Goal: Check status: Check status

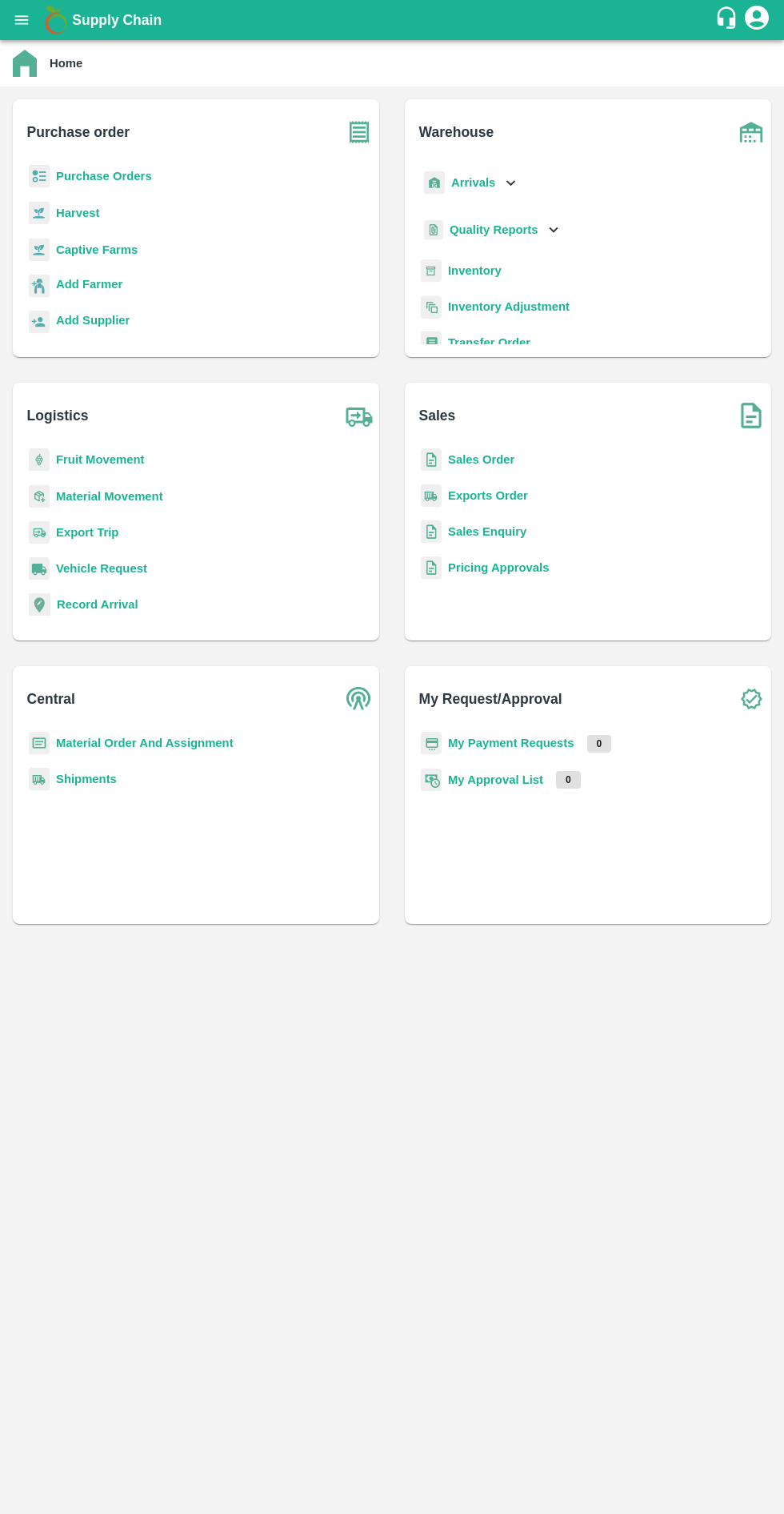
click at [123, 176] on b "Purchase Orders" at bounding box center [104, 176] width 96 height 13
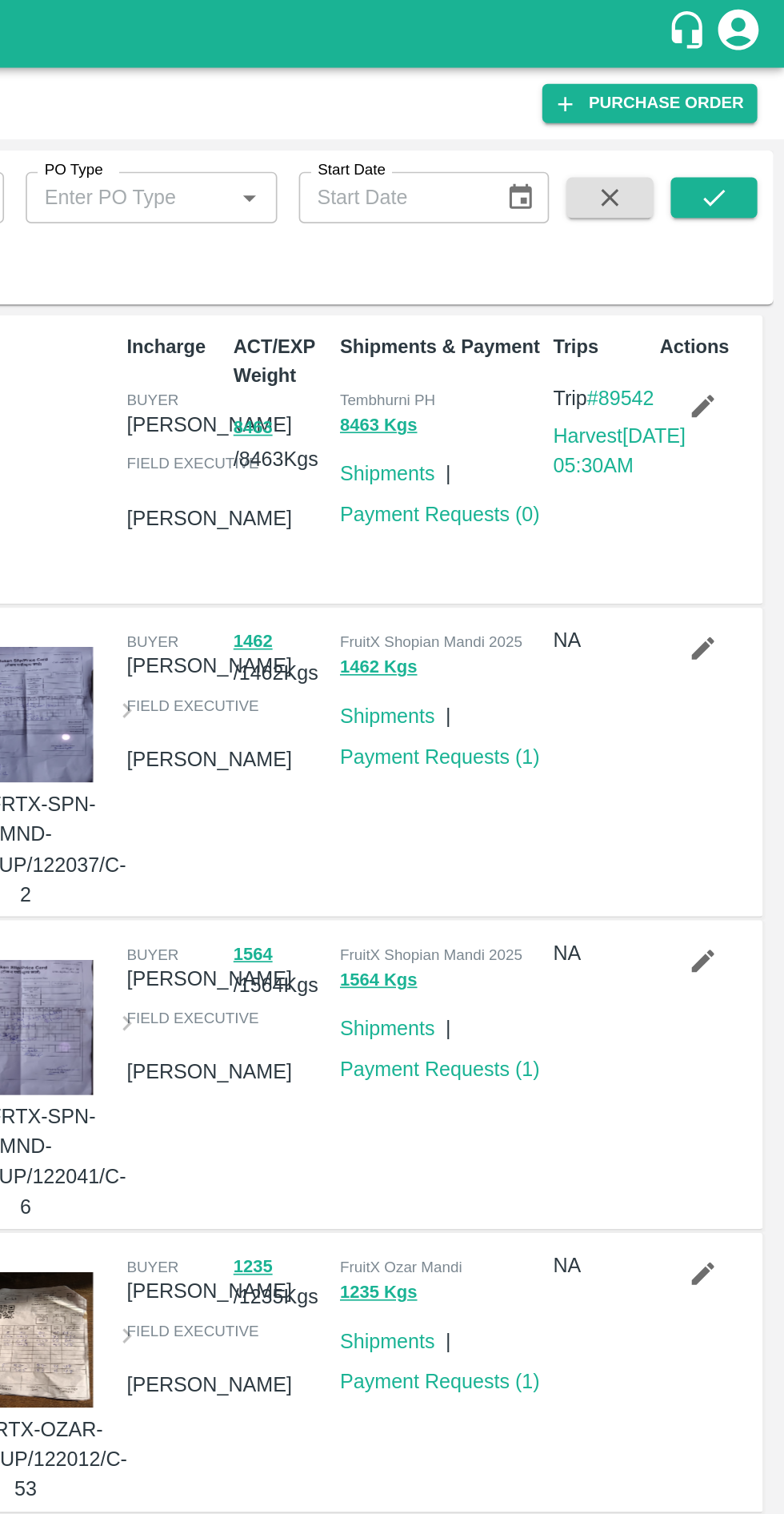
click at [762, 118] on button "submit" at bounding box center [743, 117] width 51 height 24
click at [745, 118] on icon "submit" at bounding box center [742, 117] width 18 height 18
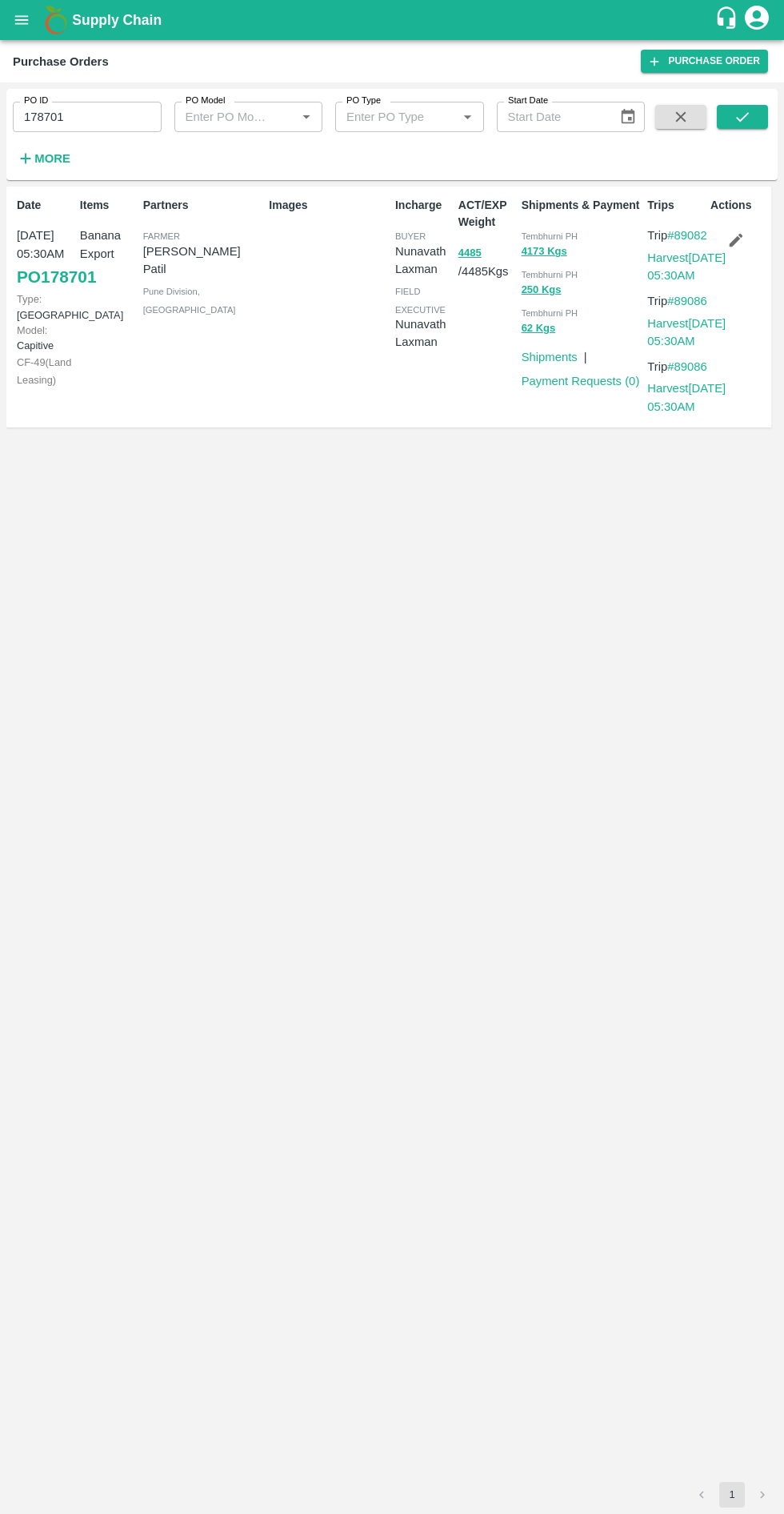
click at [116, 117] on input "178701" at bounding box center [87, 117] width 148 height 31
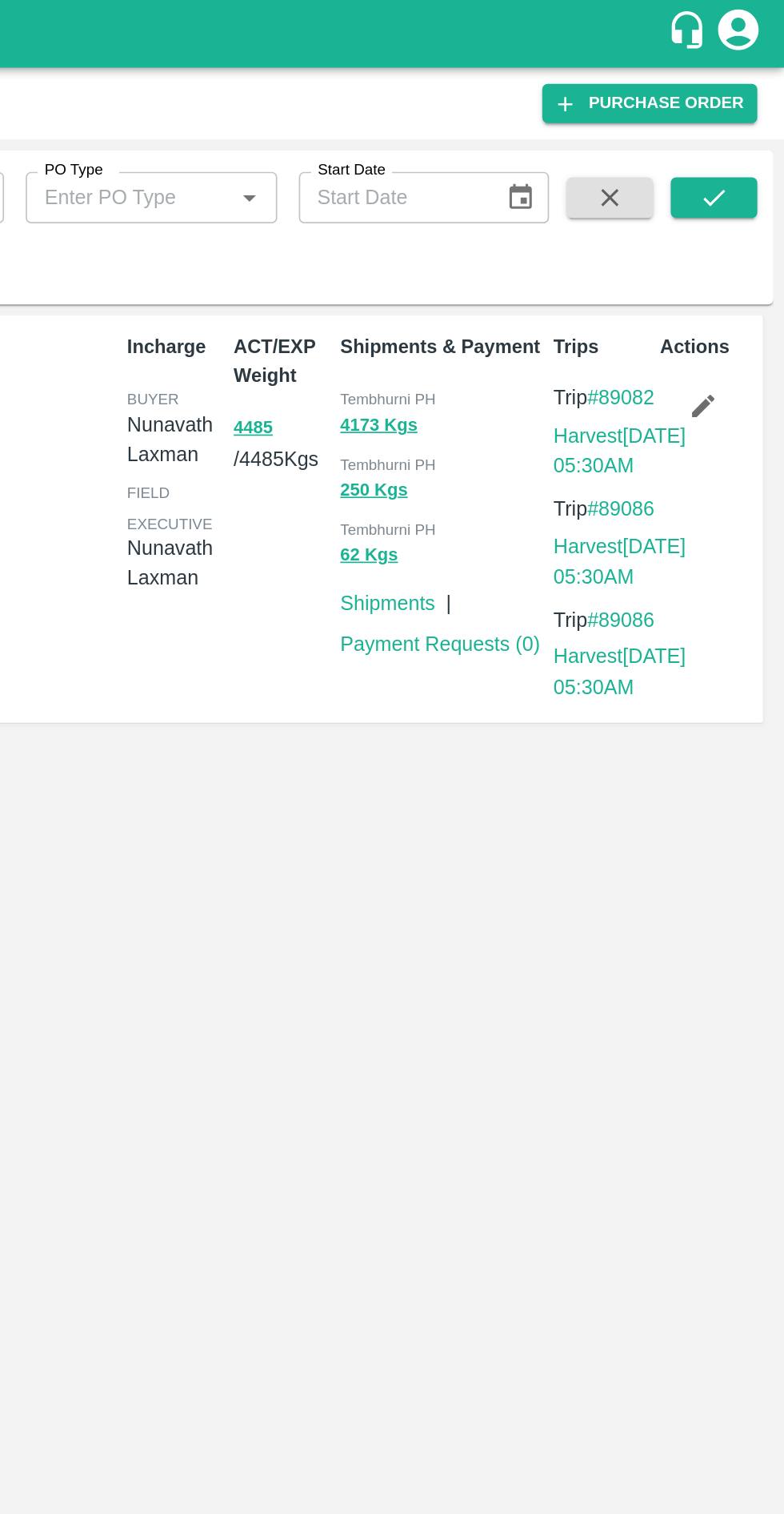
click at [736, 112] on icon "submit" at bounding box center [742, 117] width 18 height 18
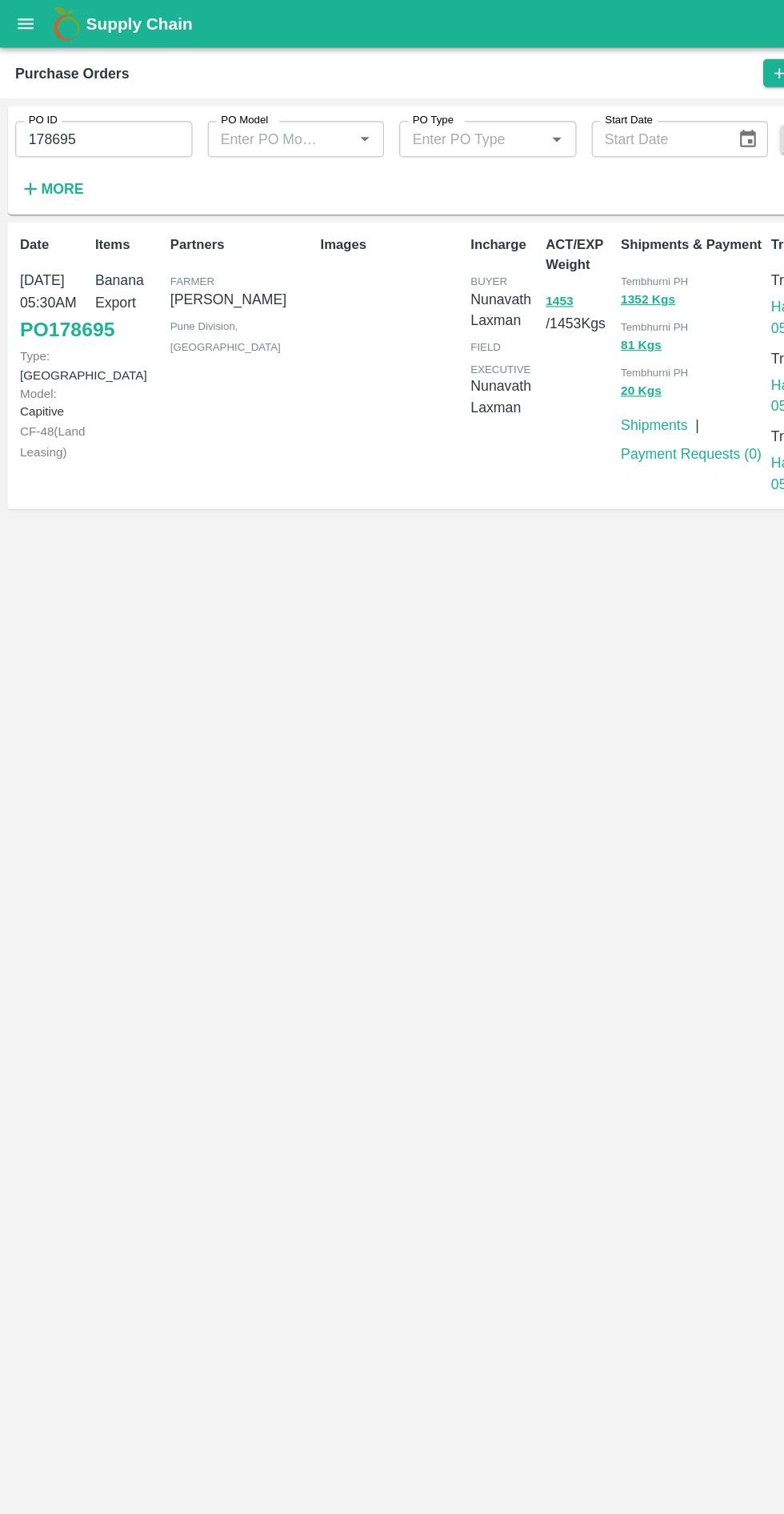
click at [124, 117] on input "178695" at bounding box center [87, 117] width 148 height 31
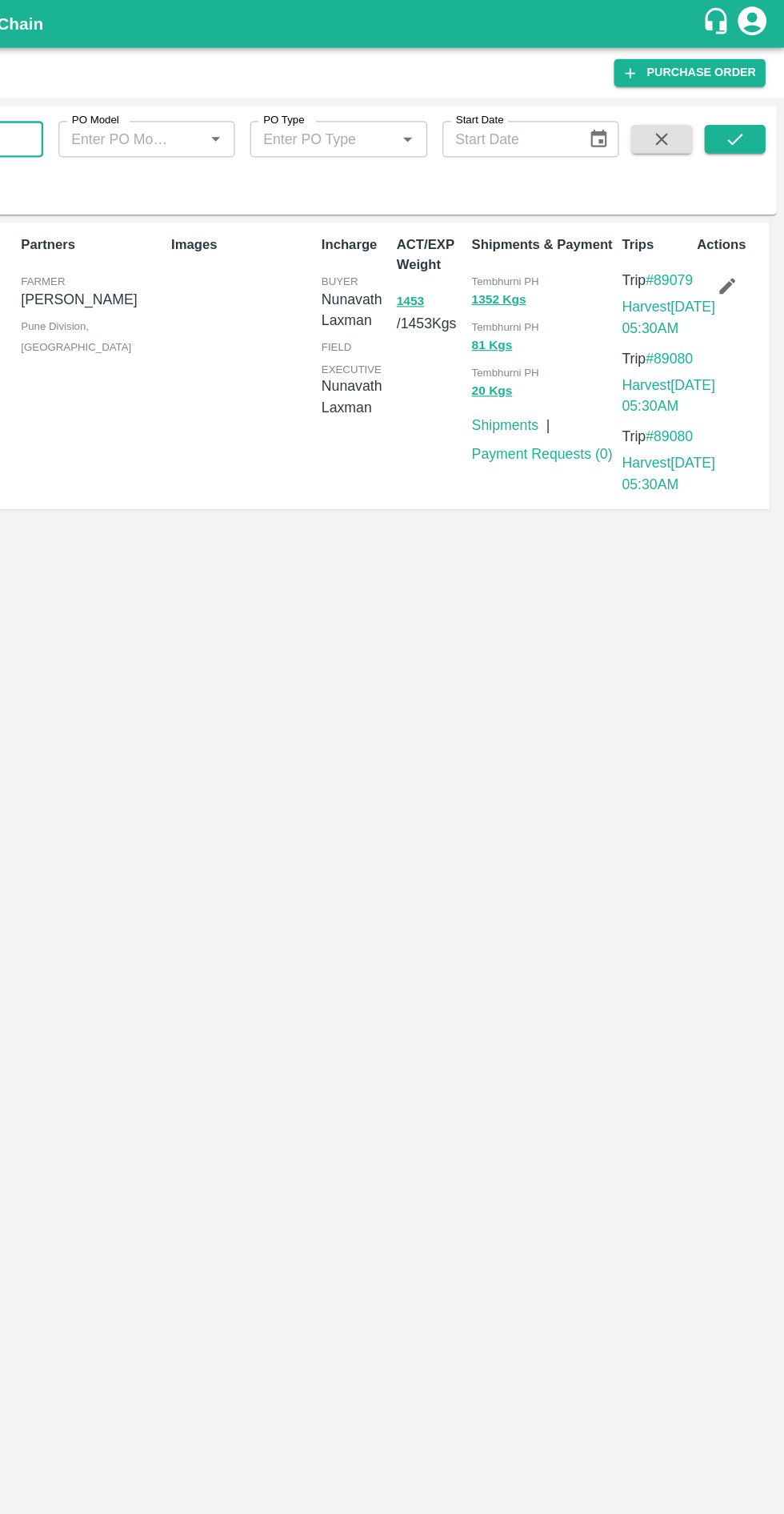
click at [742, 117] on icon "submit" at bounding box center [742, 117] width 18 height 18
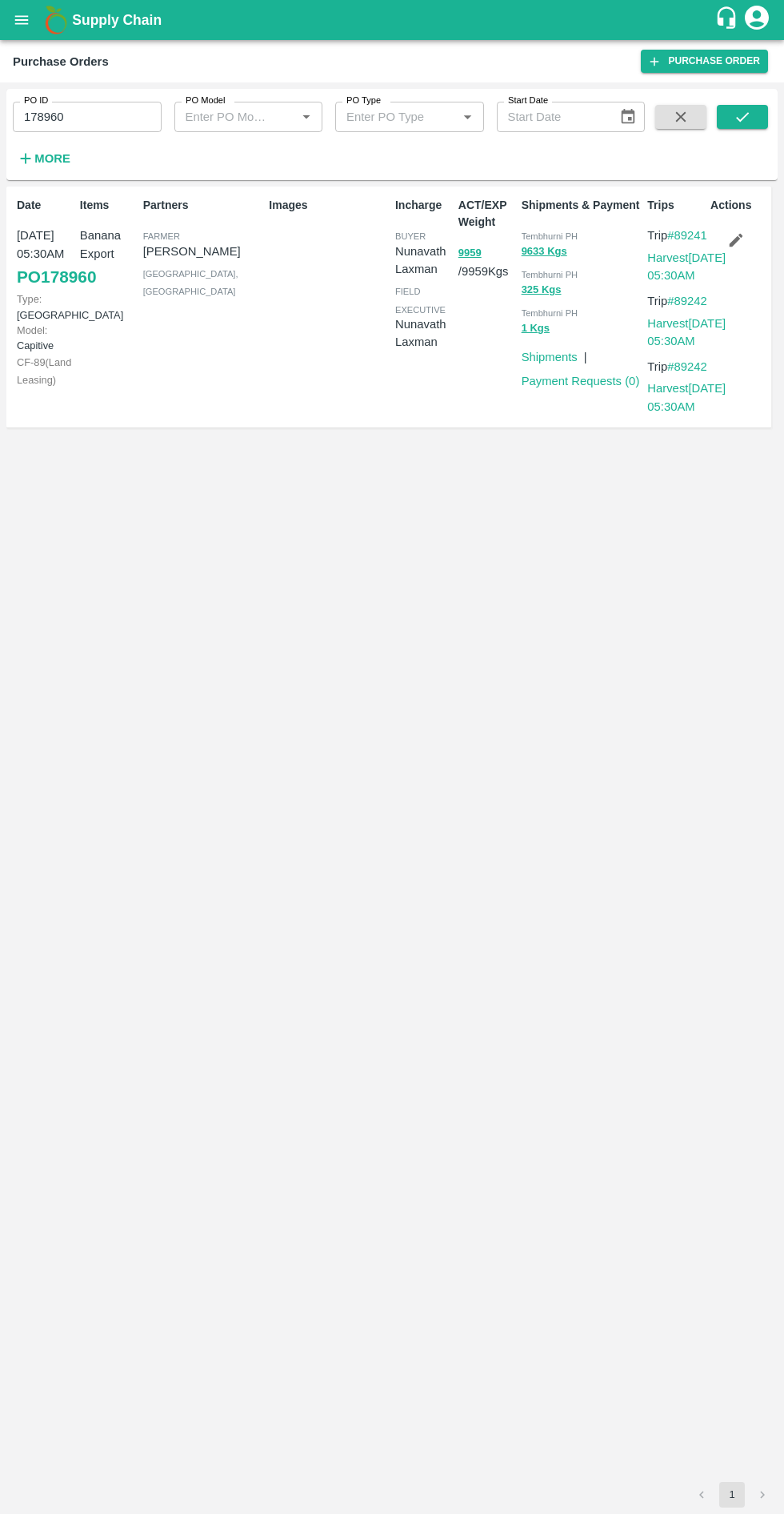
click at [134, 120] on input "178960" at bounding box center [87, 117] width 148 height 31
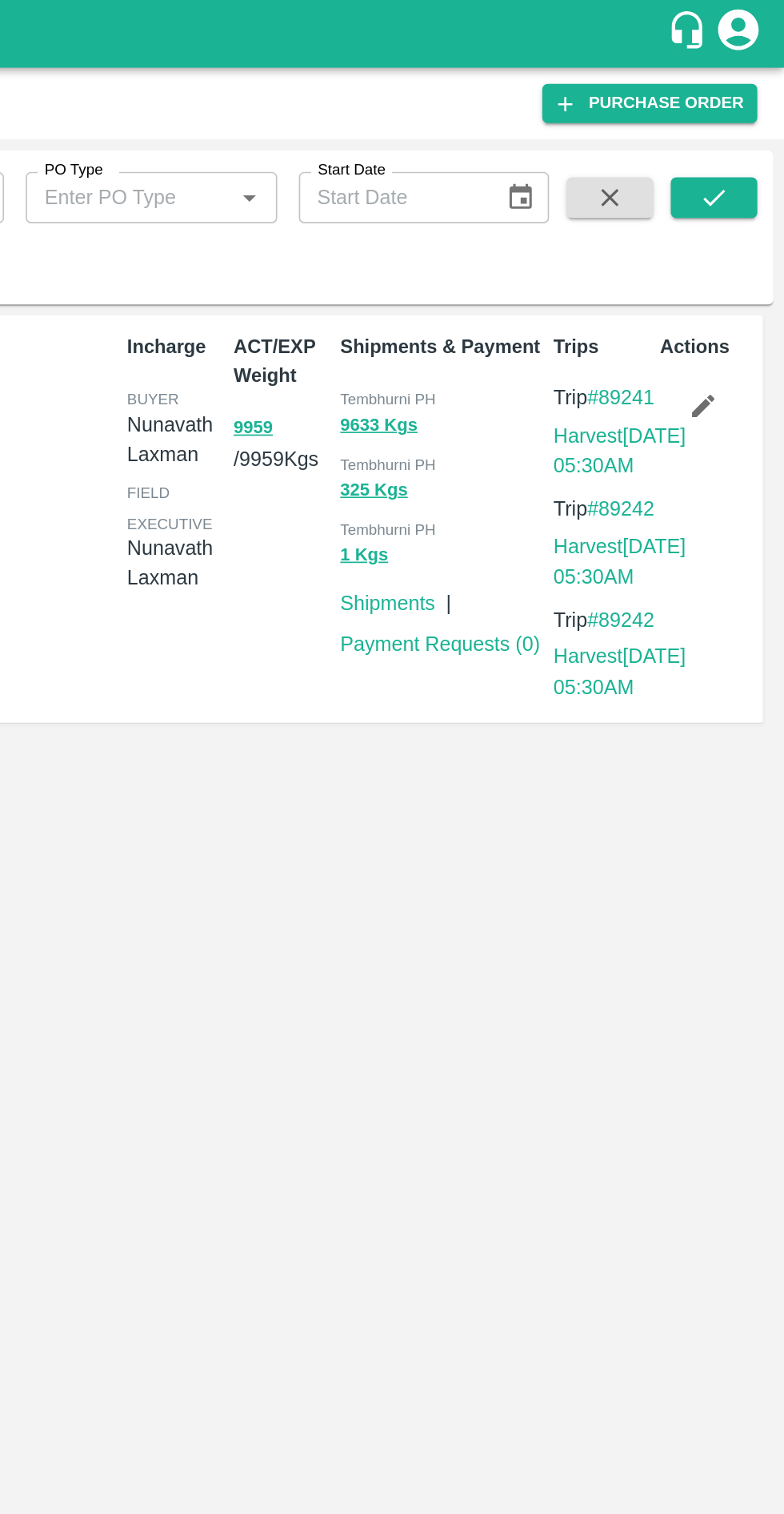
click at [746, 113] on icon "submit" at bounding box center [742, 117] width 18 height 18
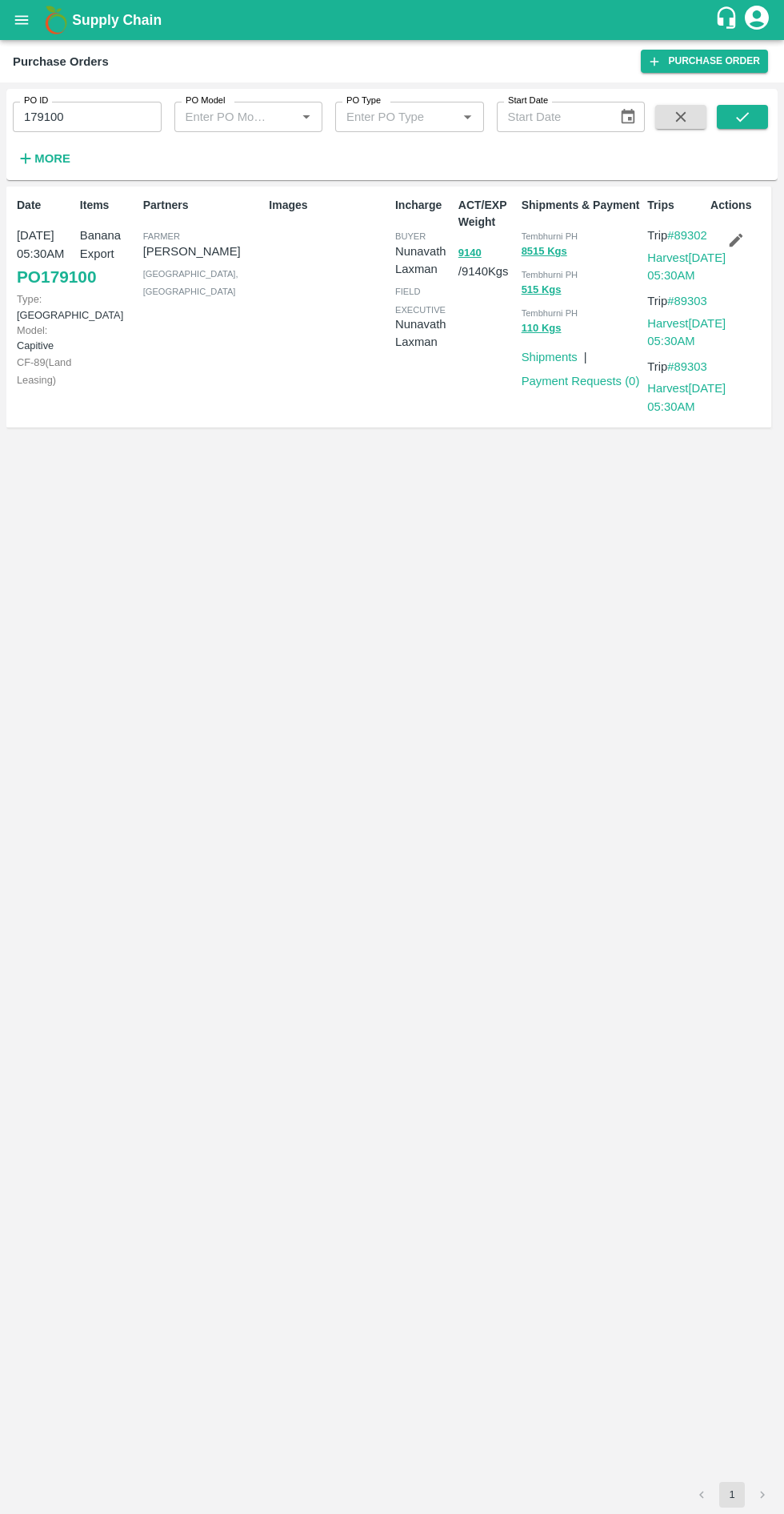
click at [114, 117] on input "179100" at bounding box center [87, 117] width 148 height 31
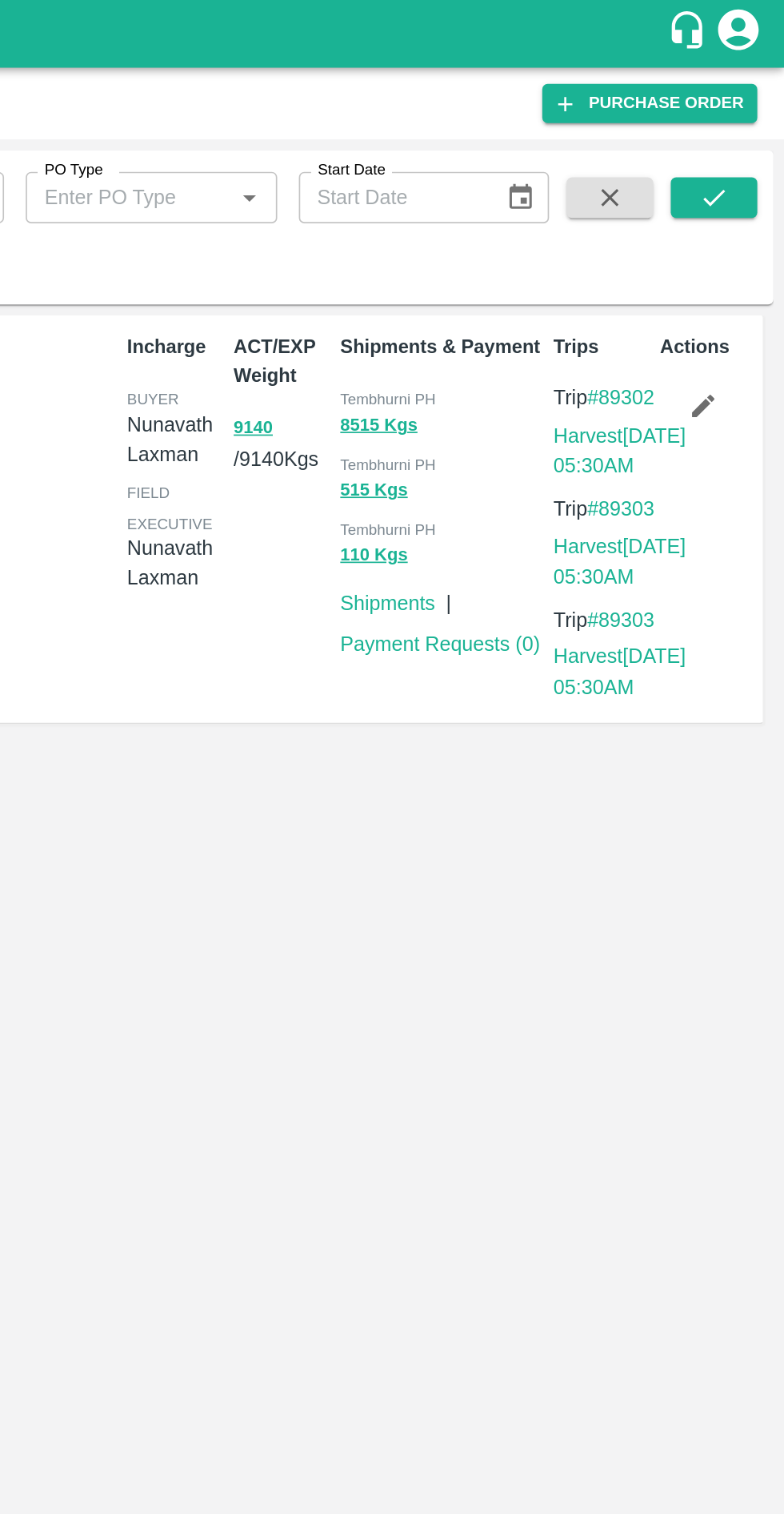
click at [742, 117] on icon "submit" at bounding box center [742, 117] width 18 height 18
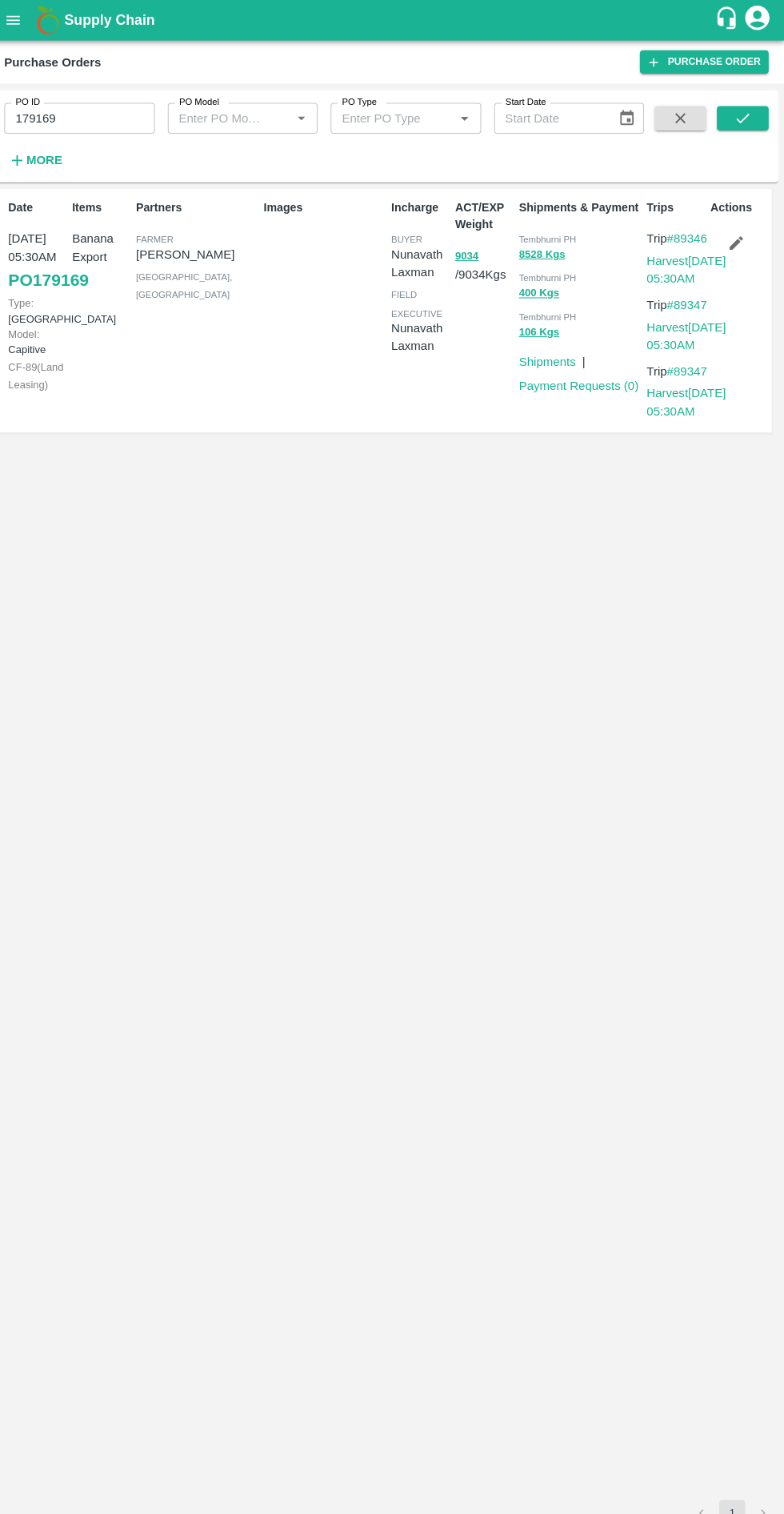
click at [112, 24] on b "Supply Chain" at bounding box center [117, 20] width 90 height 16
click at [133, 112] on input "179169" at bounding box center [87, 117] width 148 height 31
click at [109, 122] on input "179169" at bounding box center [87, 117] width 148 height 31
click at [731, 123] on button "submit" at bounding box center [743, 117] width 51 height 24
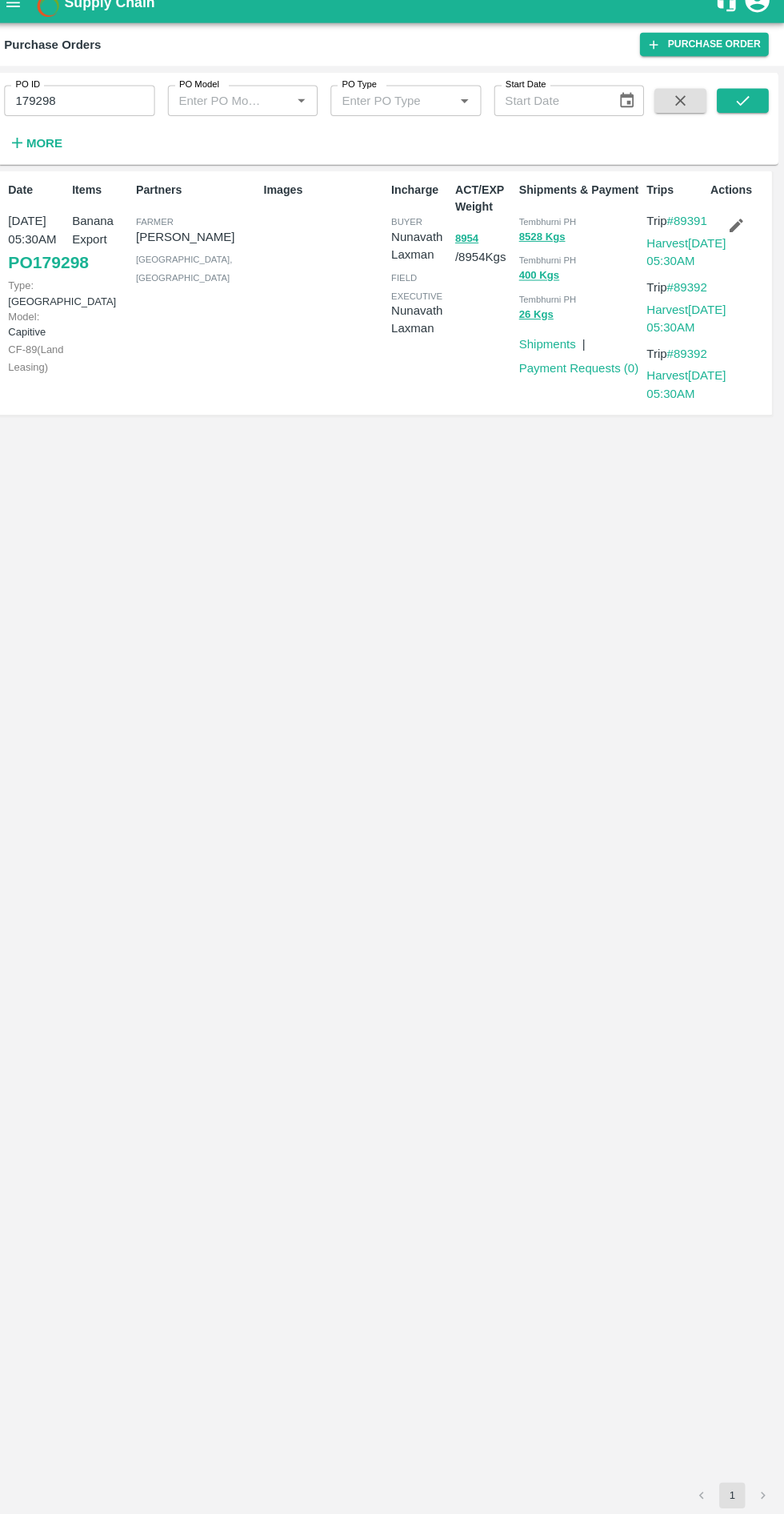
click at [126, 21] on b "Supply Chain" at bounding box center [117, 20] width 90 height 16
click at [112, 118] on input "179298" at bounding box center [87, 117] width 148 height 31
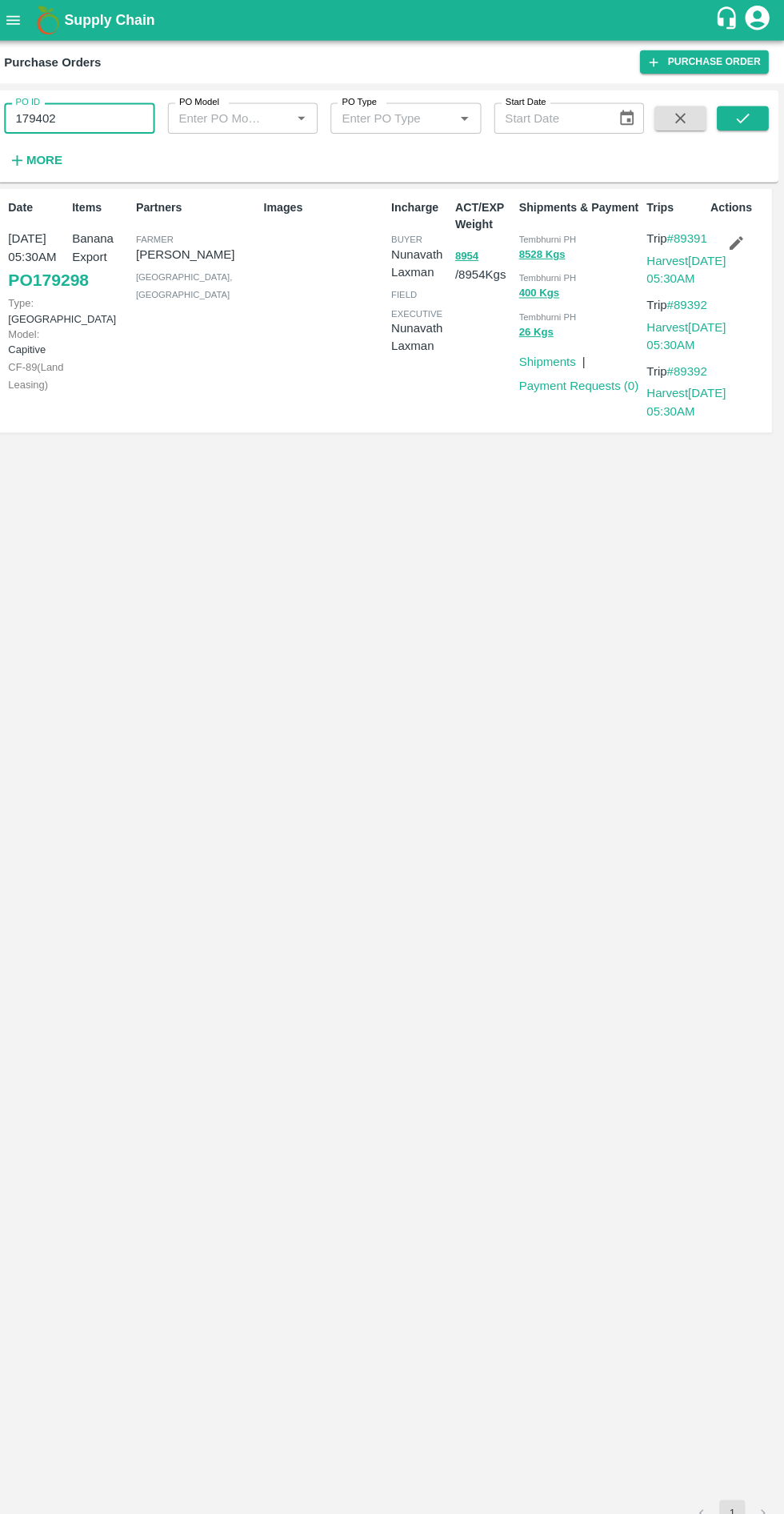
click at [745, 120] on icon "submit" at bounding box center [742, 117] width 18 height 18
click at [742, 117] on icon "submit" at bounding box center [742, 117] width 18 height 18
click at [136, 116] on input "179402" at bounding box center [87, 117] width 148 height 31
click at [742, 117] on icon "submit" at bounding box center [742, 117] width 18 height 18
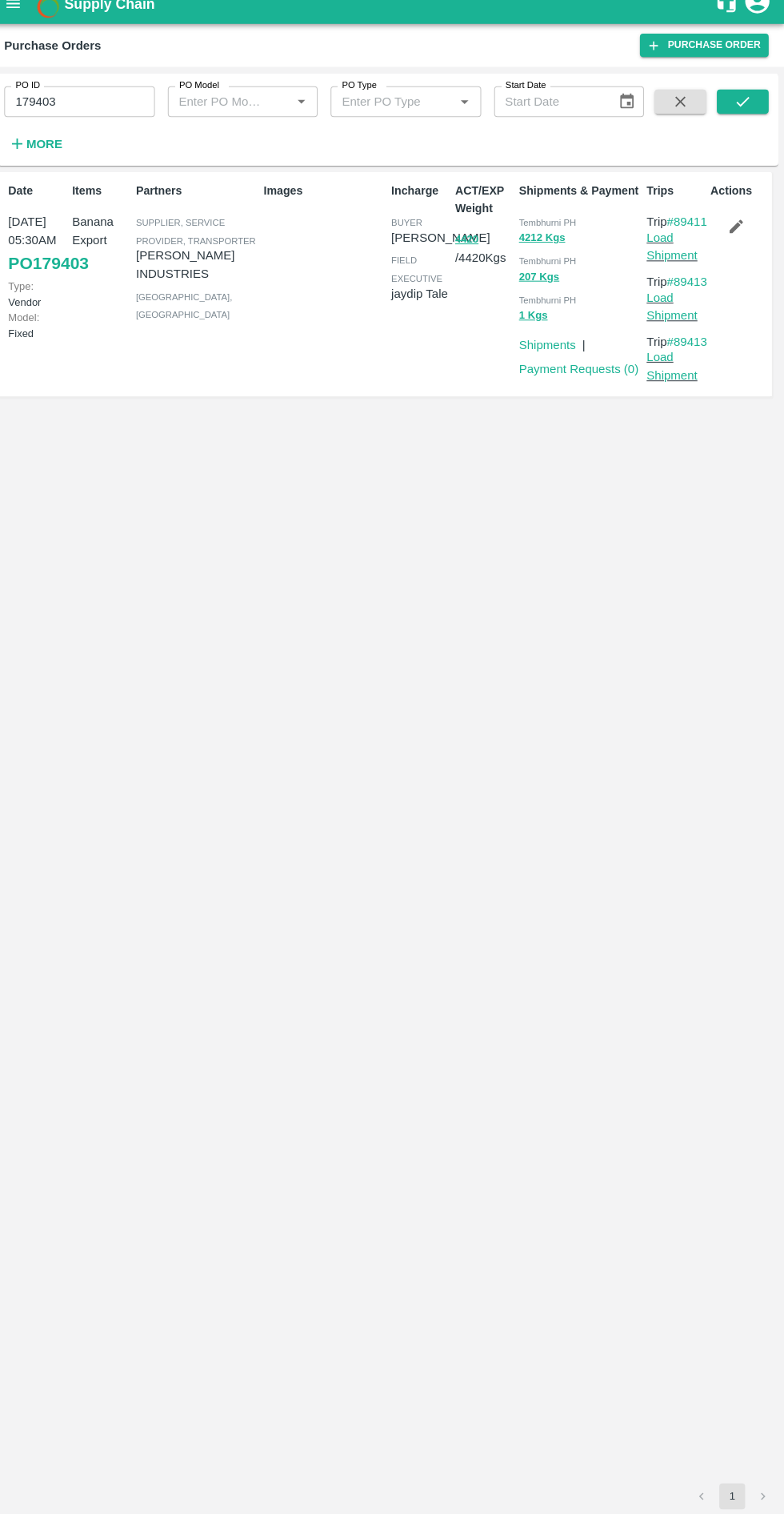
click at [45, 114] on input "179403" at bounding box center [87, 117] width 148 height 31
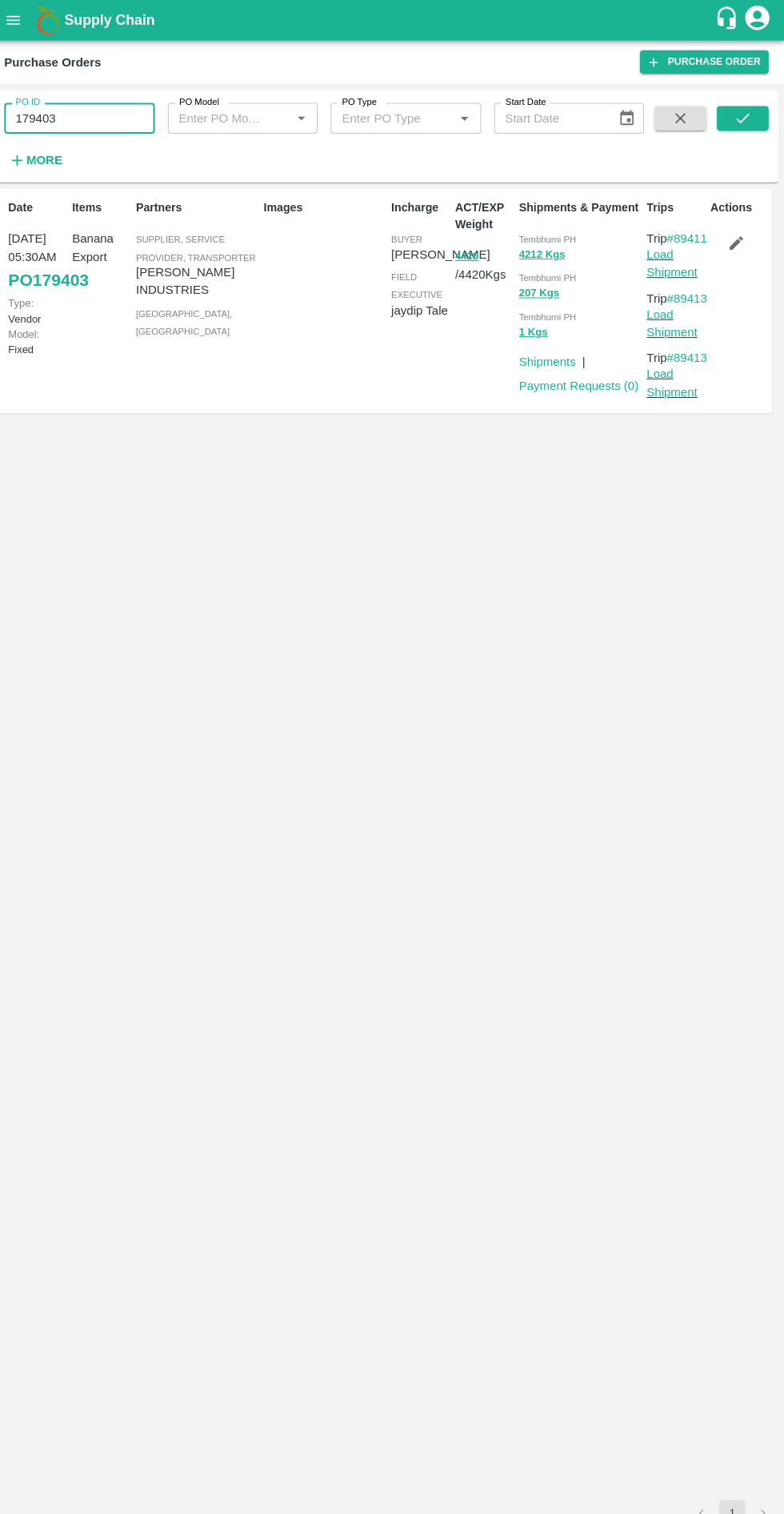
click at [55, 123] on input "179403" at bounding box center [87, 117] width 148 height 31
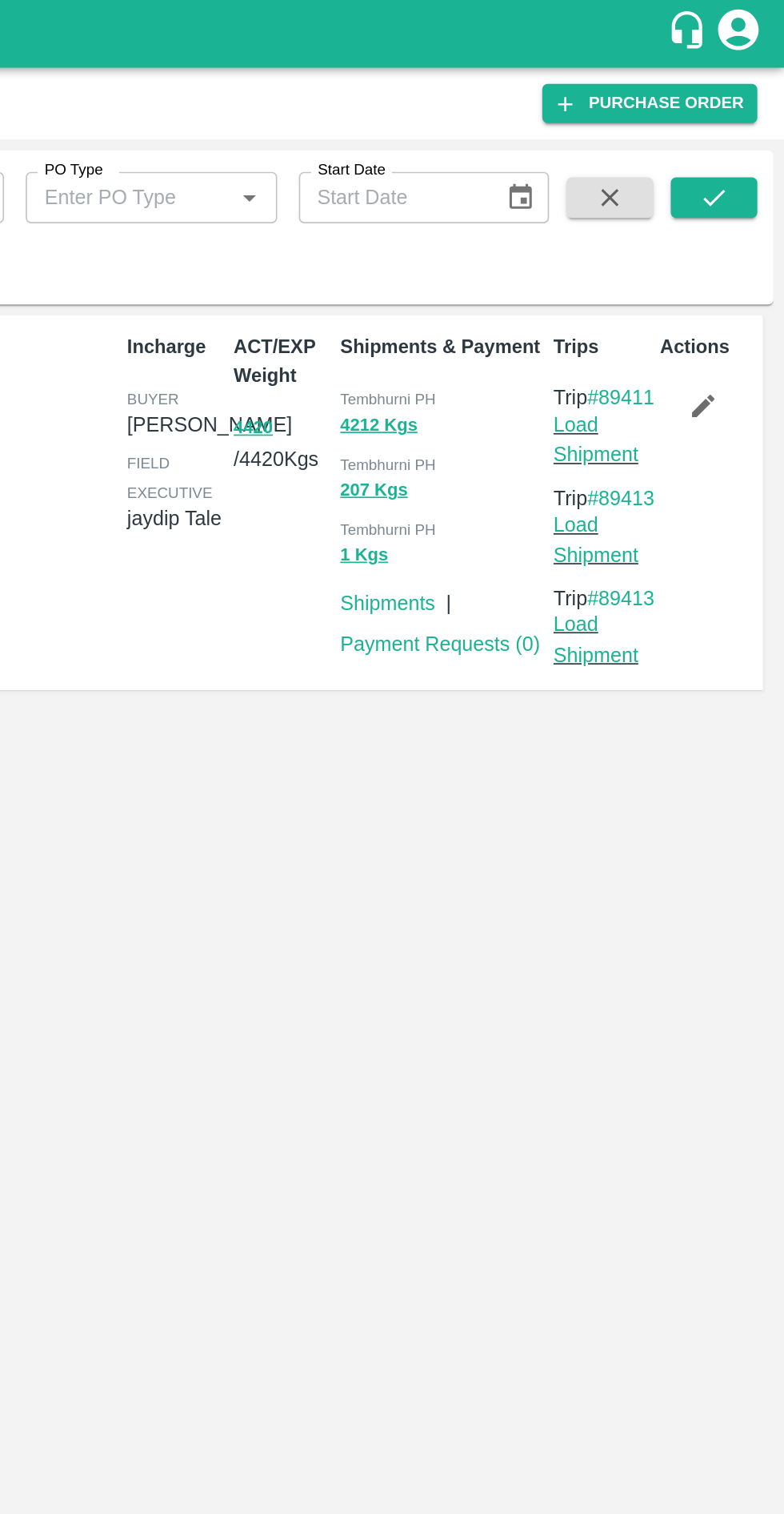
type input "179473"
click at [740, 116] on icon "submit" at bounding box center [742, 117] width 18 height 18
